Goal: Information Seeking & Learning: Learn about a topic

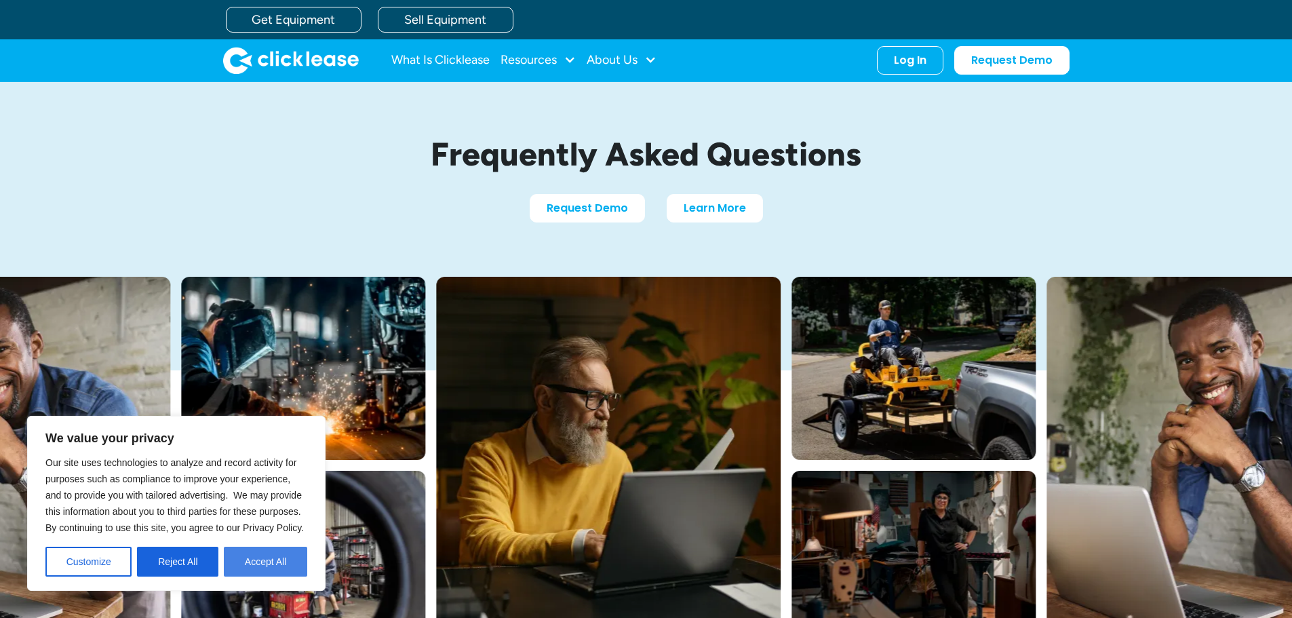
click at [268, 567] on button "Accept All" at bounding box center [265, 562] width 83 height 30
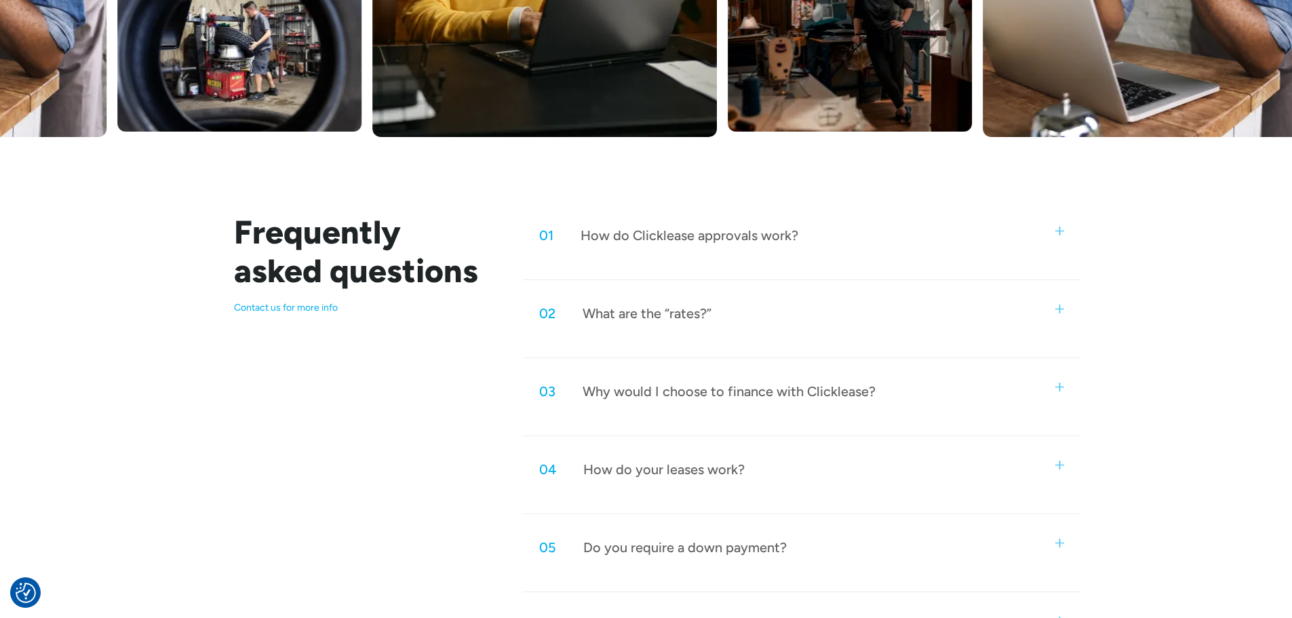
scroll to position [543, 0]
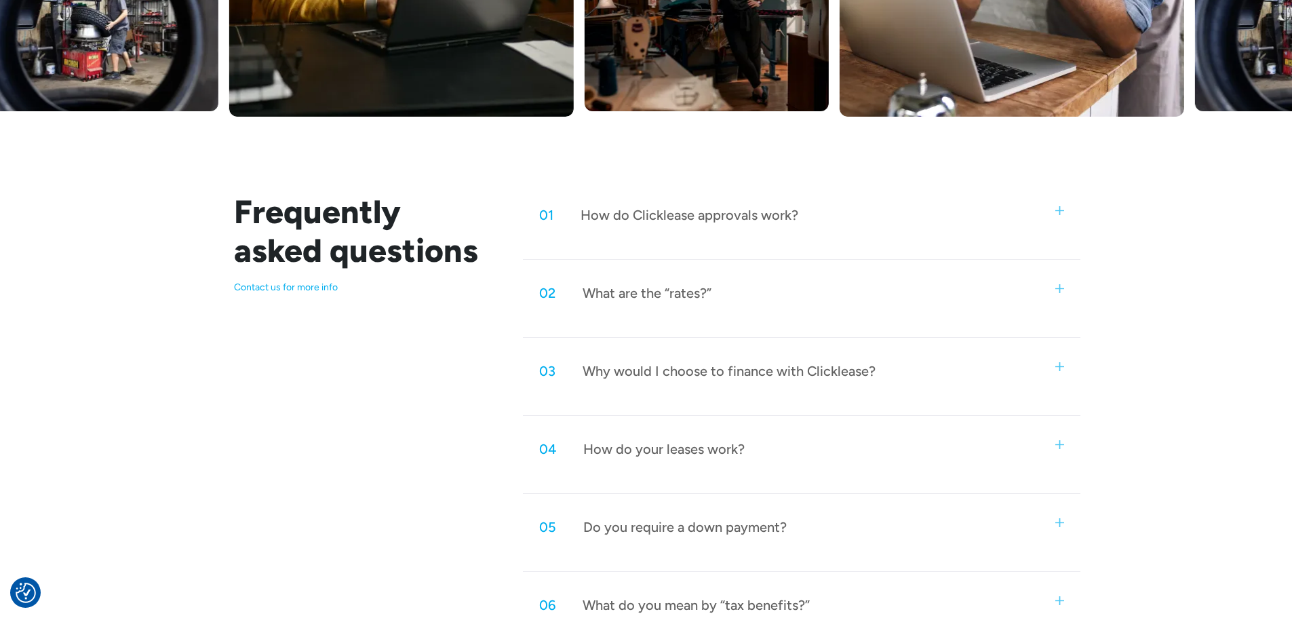
click at [1067, 283] on div "02 What are the “rates?”" at bounding box center [801, 293] width 557 height 45
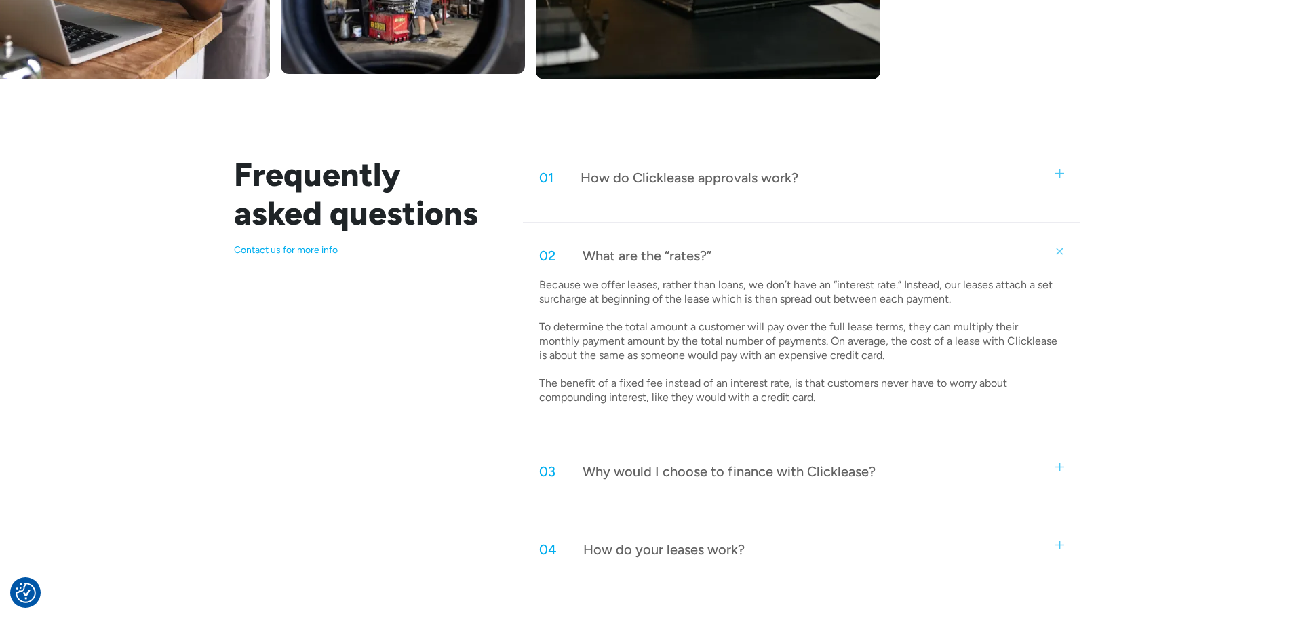
scroll to position [610, 0]
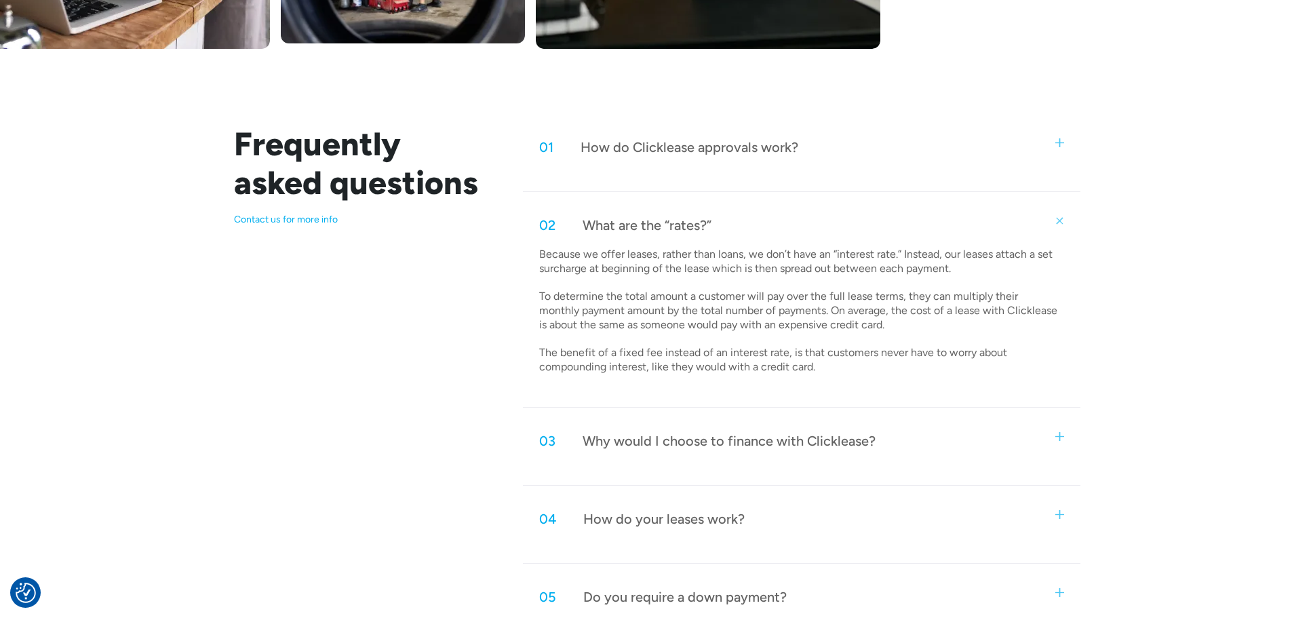
click at [1053, 441] on div "03 Why would I choose to finance with Clicklease?" at bounding box center [801, 440] width 557 height 45
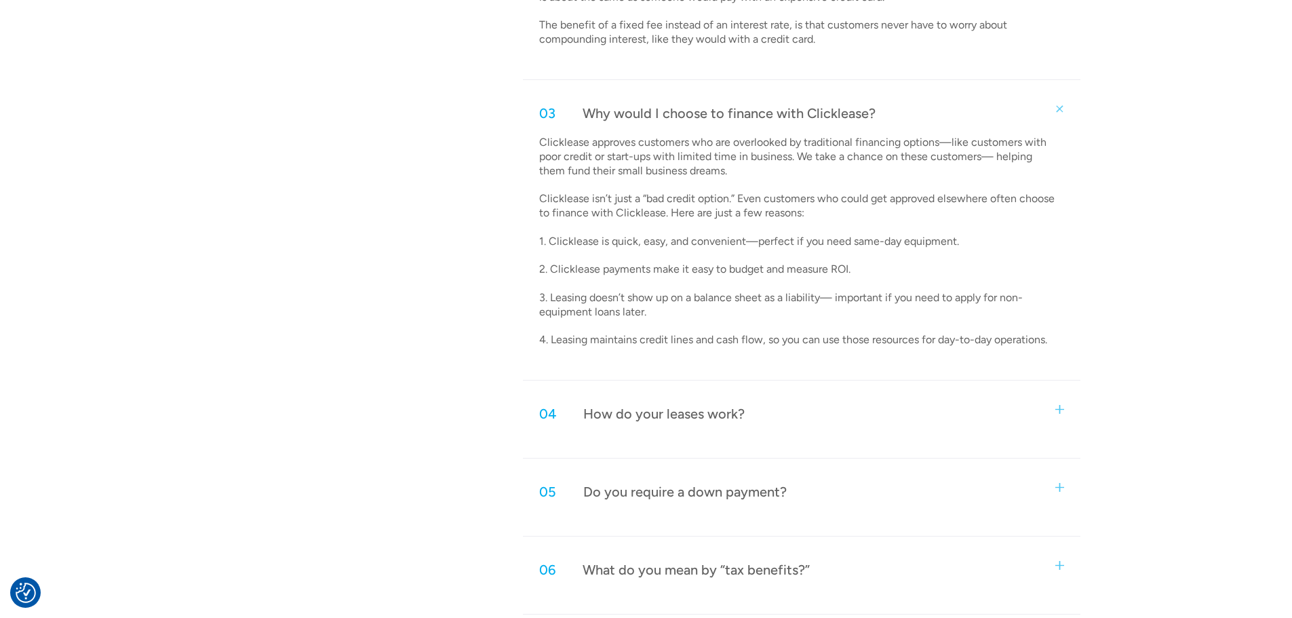
scroll to position [949, 0]
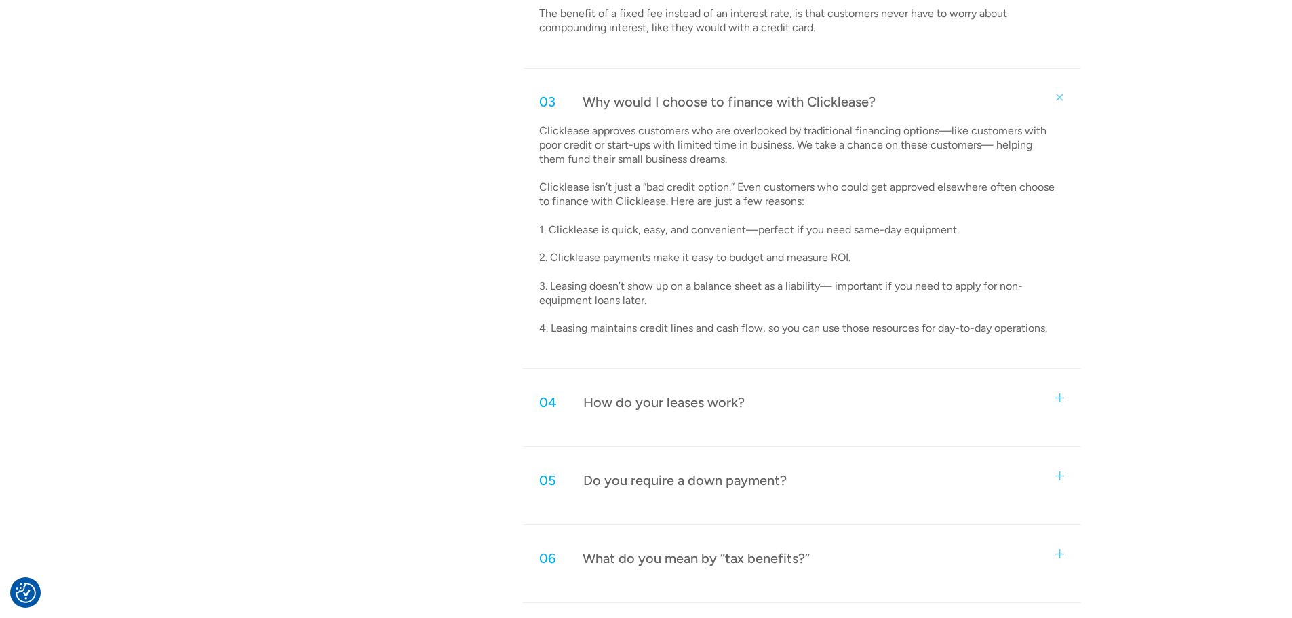
click at [1066, 402] on div "04 How do your leases work?" at bounding box center [801, 402] width 557 height 45
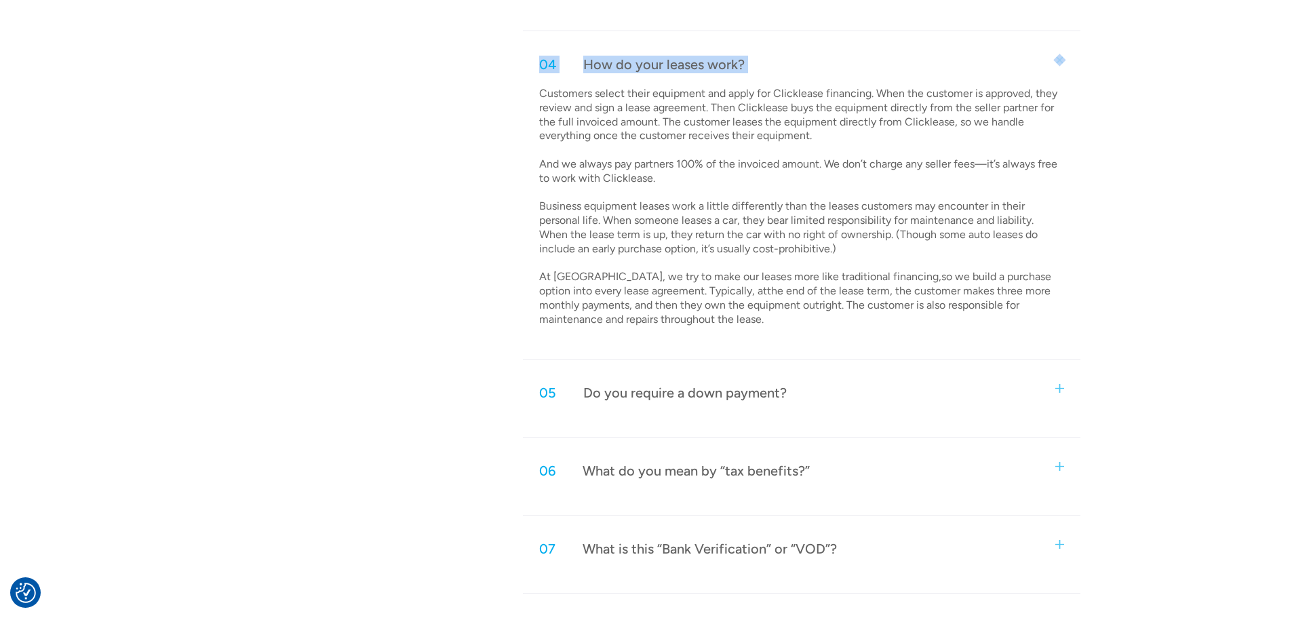
scroll to position [1289, 0]
click at [1061, 385] on img at bounding box center [1059, 387] width 9 height 9
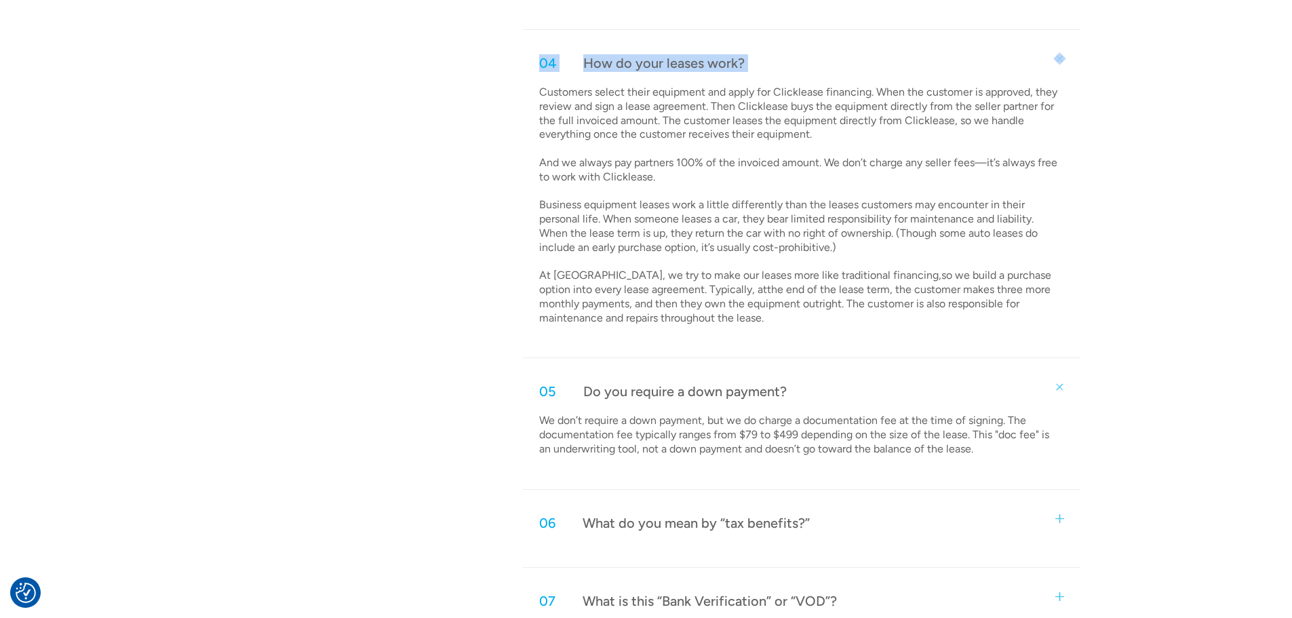
click at [1059, 515] on img at bounding box center [1059, 518] width 9 height 9
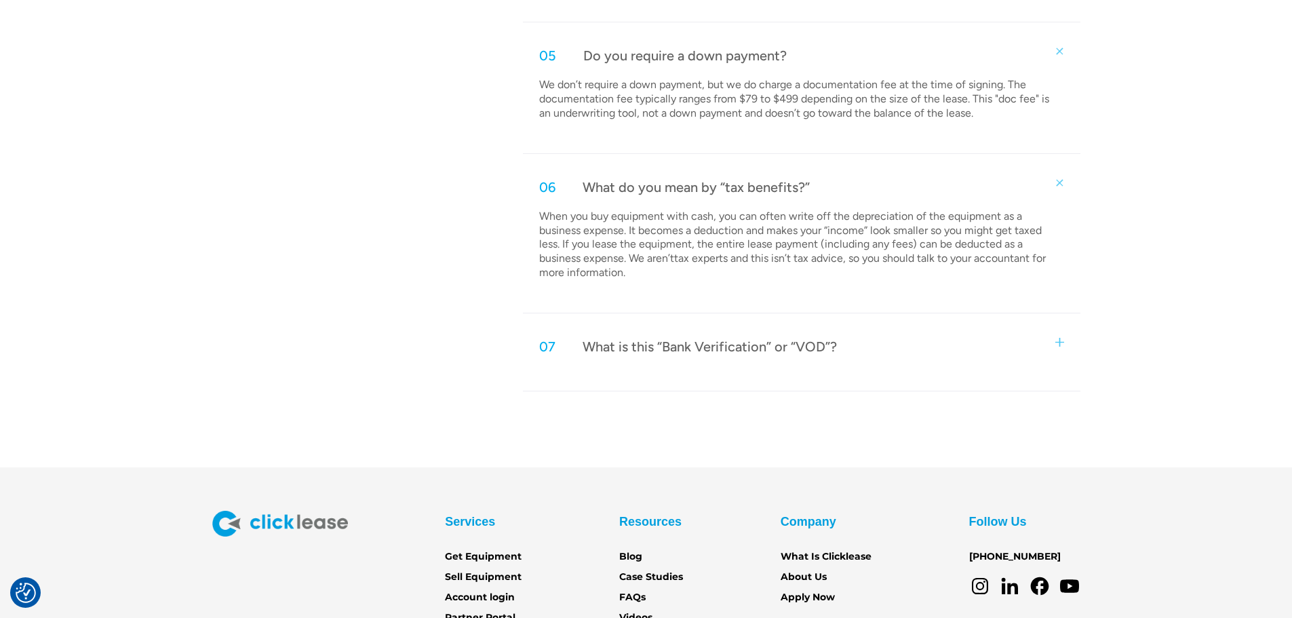
scroll to position [1628, 0]
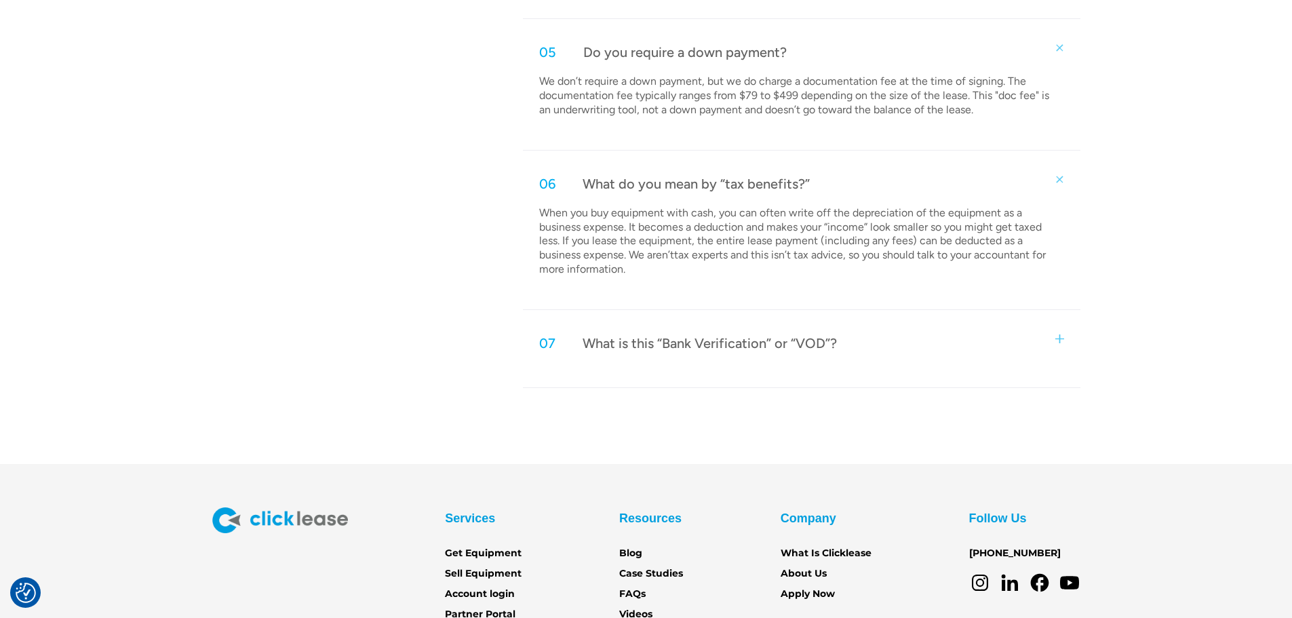
click at [1054, 347] on div "07 What is this “Bank Verification” or “VOD”?" at bounding box center [801, 343] width 557 height 45
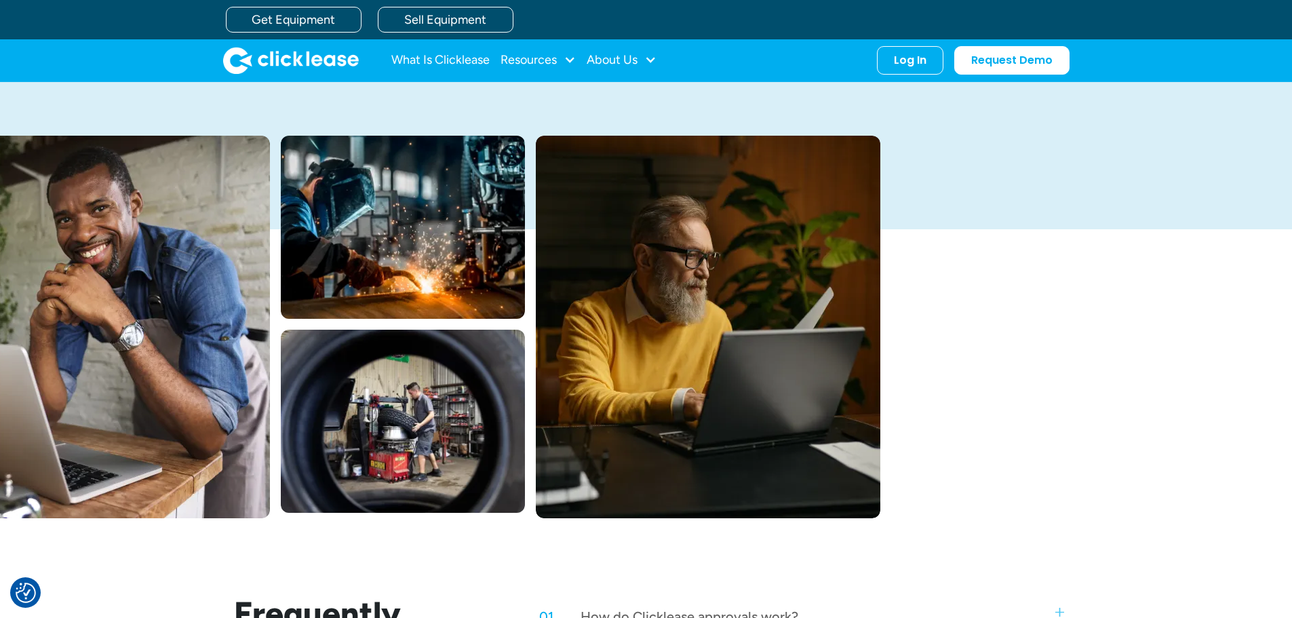
scroll to position [0, 0]
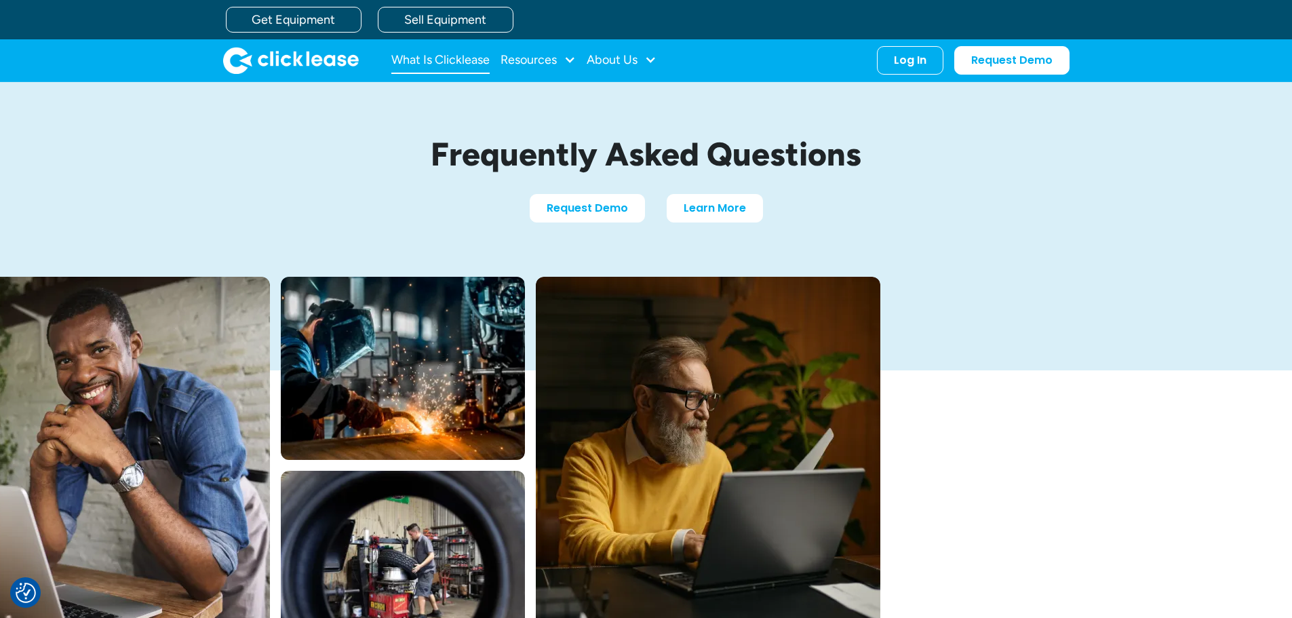
click at [461, 57] on link "What Is Clicklease" at bounding box center [440, 60] width 98 height 27
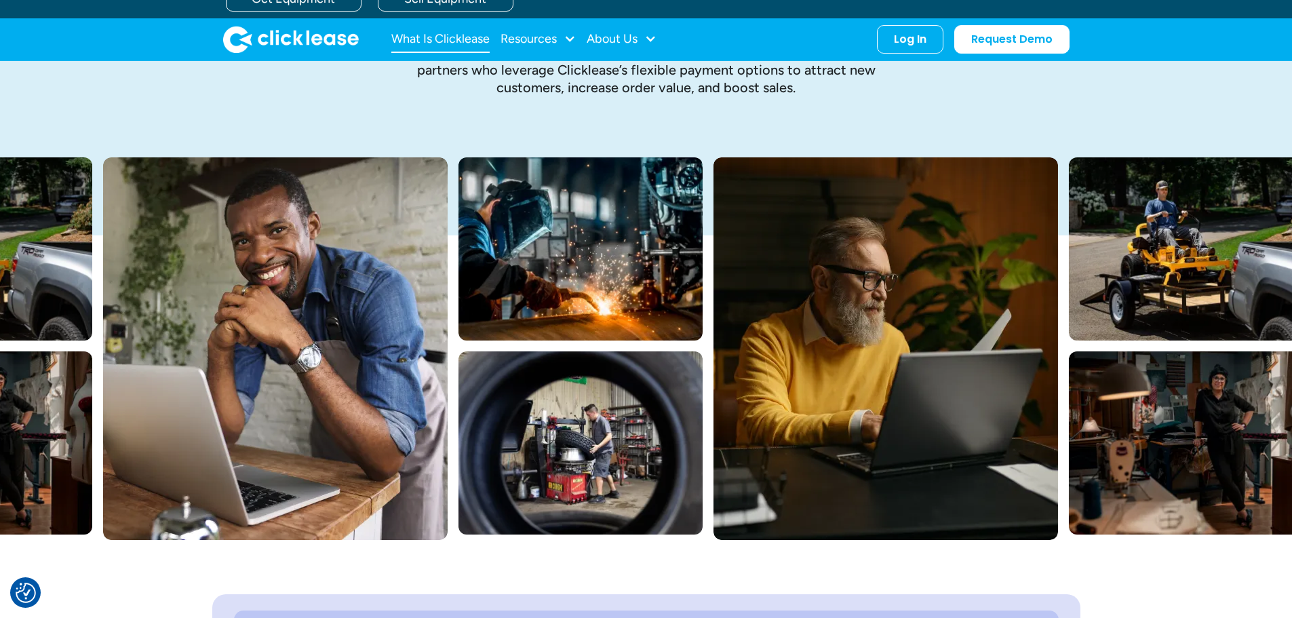
scroll to position [136, 0]
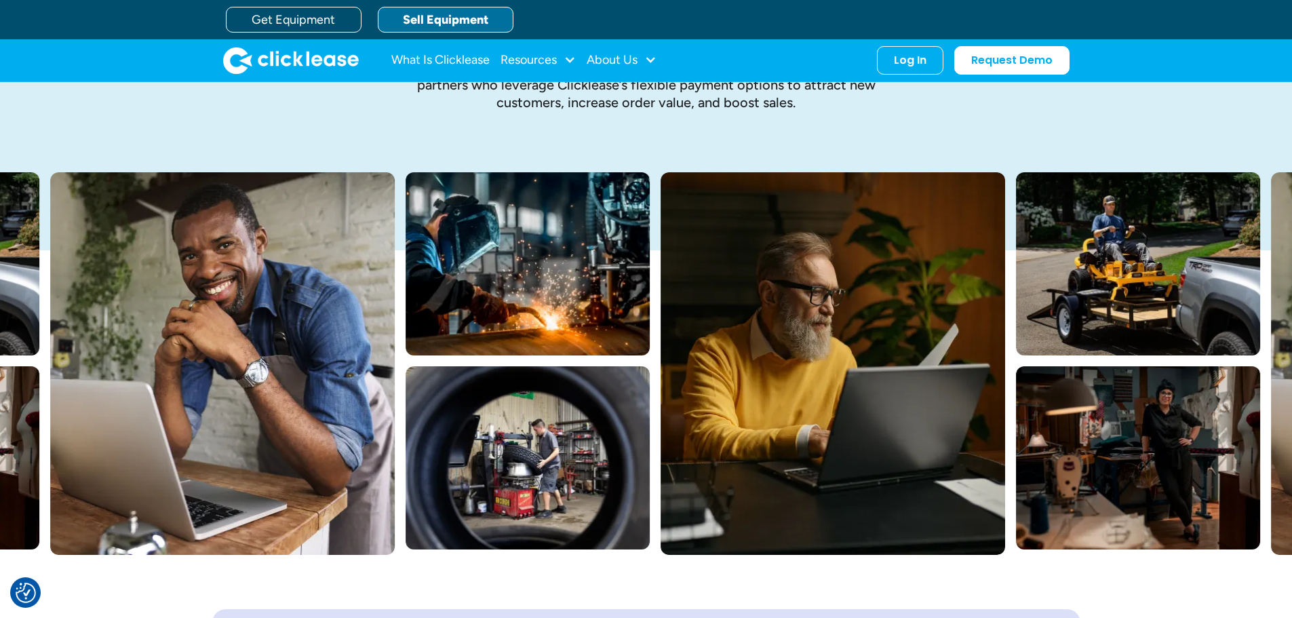
click at [440, 24] on link "Sell Equipment" at bounding box center [446, 20] width 136 height 26
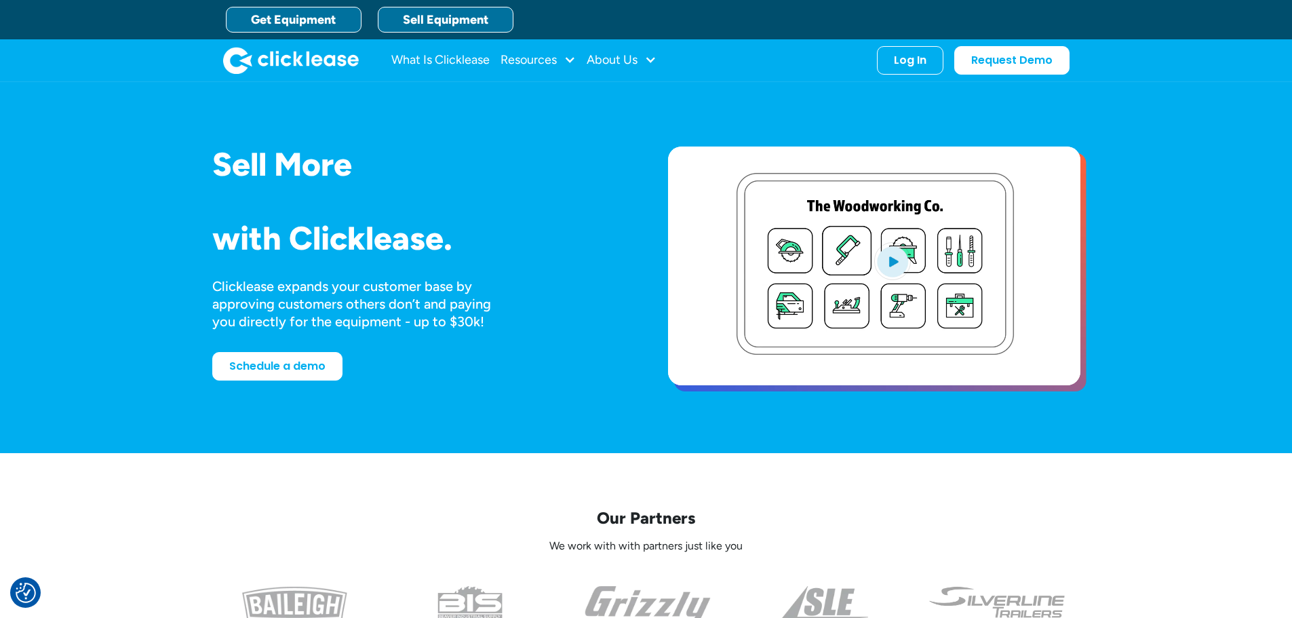
click at [272, 11] on link "Get Equipment" at bounding box center [294, 20] width 136 height 26
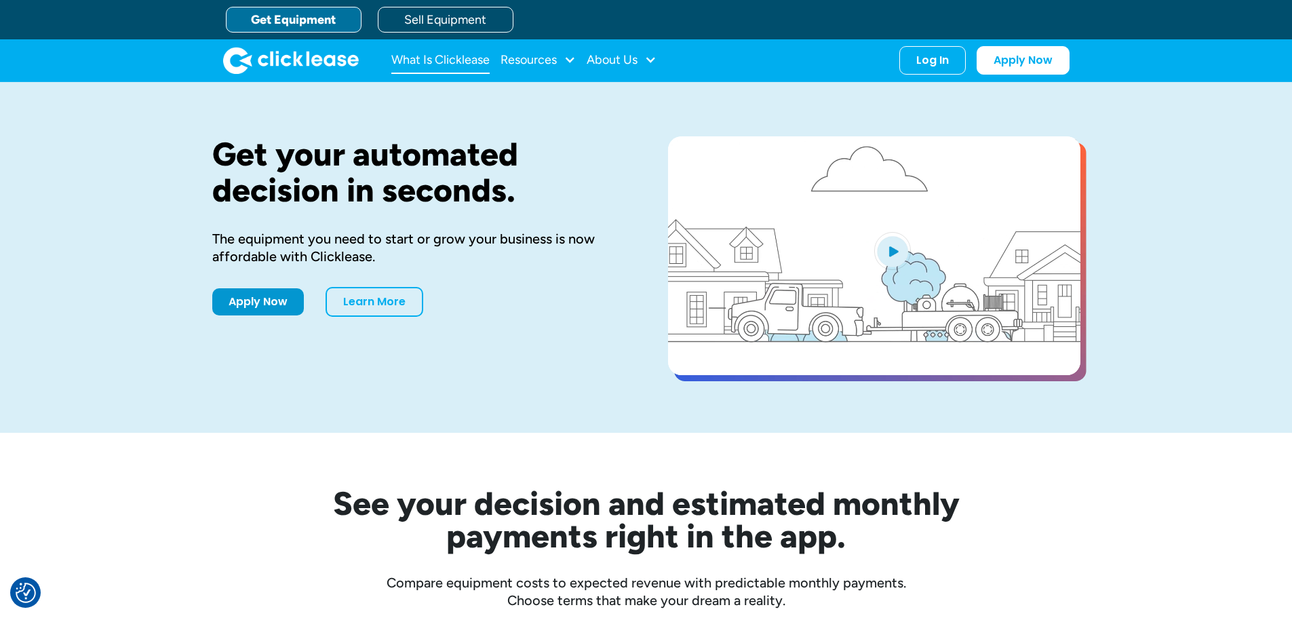
click at [431, 51] on link "What Is Clicklease" at bounding box center [440, 60] width 98 height 27
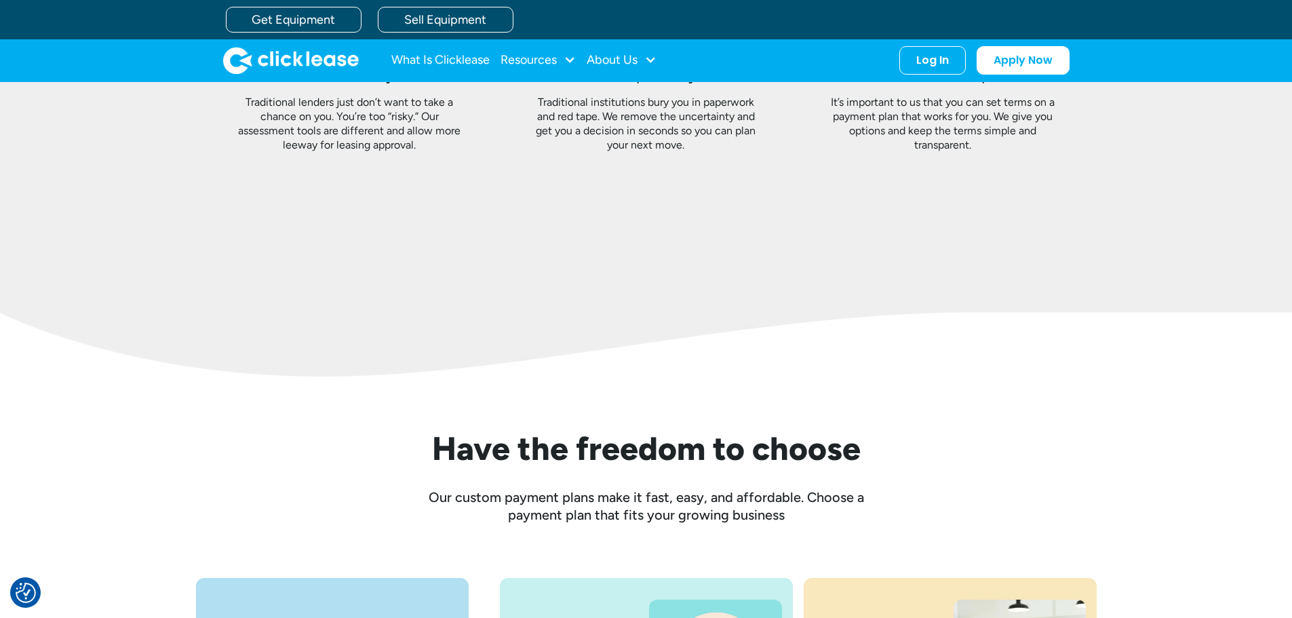
scroll to position [1224, 0]
